Goal: Information Seeking & Learning: Learn about a topic

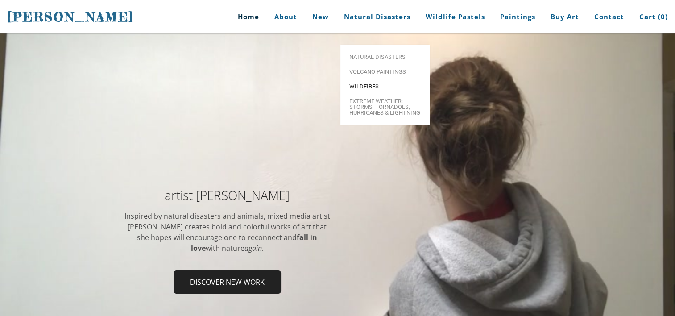
click at [377, 83] on span "Wildfires" at bounding box center [384, 86] width 71 height 6
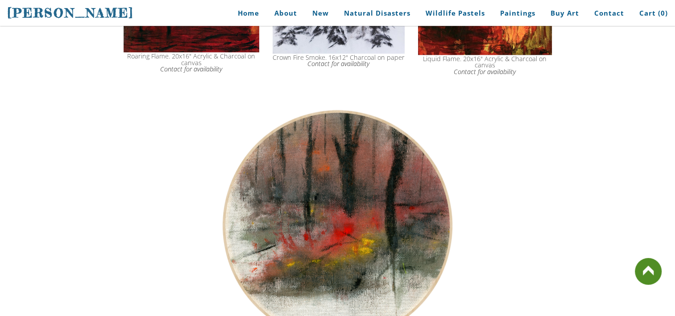
scroll to position [933, 0]
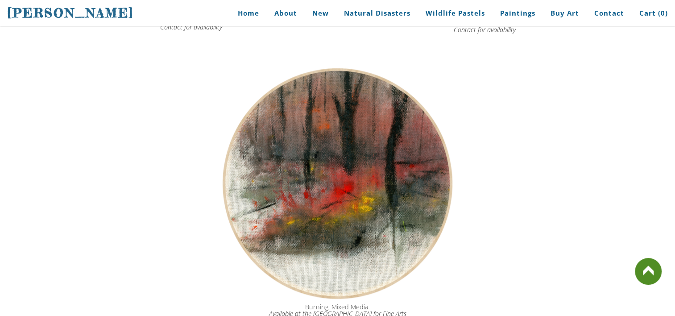
click at [402, 232] on img at bounding box center [337, 183] width 245 height 239
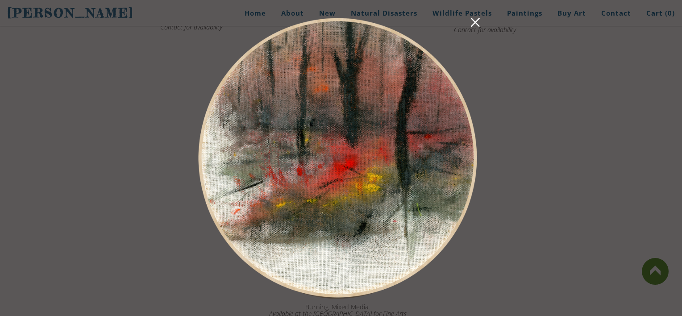
click at [477, 23] on link at bounding box center [475, 24] width 12 height 14
